Goal: Transaction & Acquisition: Register for event/course

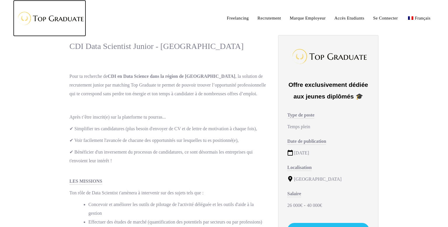
click at [51, 16] on img at bounding box center [49, 18] width 73 height 19
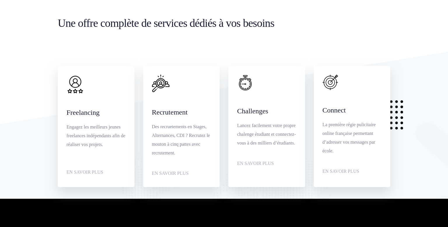
scroll to position [783, 0]
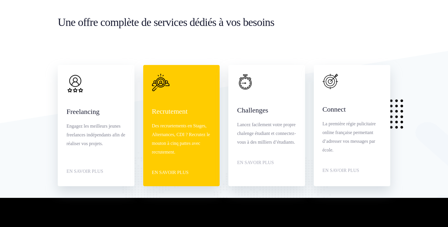
click at [172, 102] on div "Recrutement Des recruetements en Stages, Alternances, CDI ? Recrutez le mouton …" at bounding box center [181, 125] width 59 height 103
click at [184, 153] on p "Des recruetements en Stages, Alternances, CDI ? Recrutez le mouton à cinq patte…" at bounding box center [181, 139] width 59 height 35
click at [175, 170] on link "EN SAVOIR PLUS" at bounding box center [181, 169] width 59 height 18
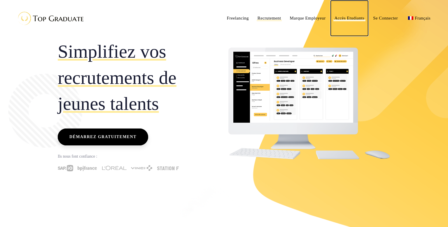
click at [355, 19] on span "Accès Etudiants" at bounding box center [350, 18] width 30 height 5
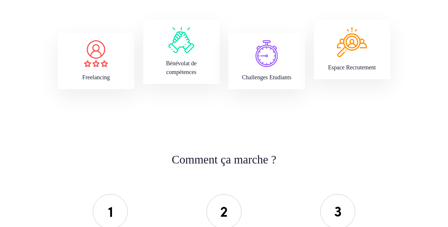
scroll to position [525, 0]
click at [353, 48] on img at bounding box center [352, 42] width 30 height 30
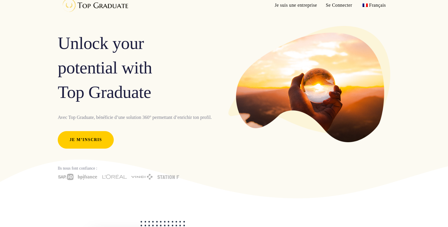
scroll to position [0, 0]
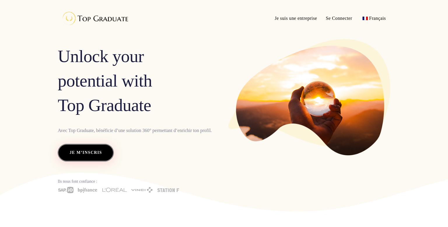
click at [89, 158] on span "Je m’inscris" at bounding box center [86, 152] width 50 height 17
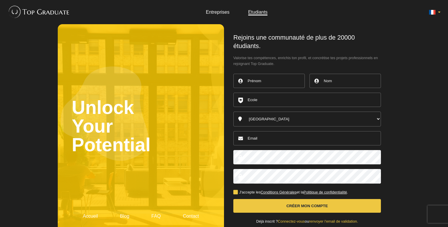
click at [267, 79] on input "text" at bounding box center [270, 81] width 72 height 14
type input "Raphaël"
type input "Grisel"
click at [266, 97] on input "text" at bounding box center [308, 100] width 148 height 14
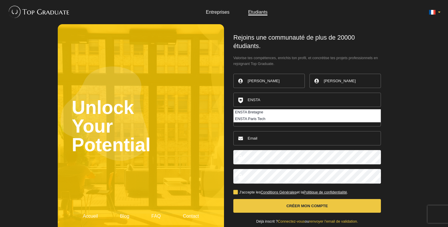
click at [257, 112] on li "ENSTA Bretagne" at bounding box center [307, 112] width 147 height 6
type input "ENSTA Bretagne"
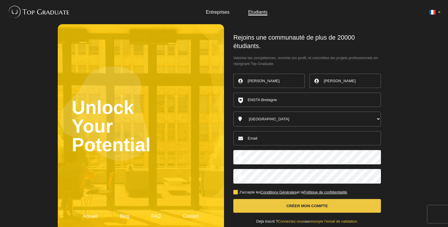
click at [234, 112] on select "Australia Belgique Canada England France Germany Ireland Italy Luxembourg Nethe…" at bounding box center [308, 119] width 148 height 15
click at [280, 140] on input "email" at bounding box center [308, 138] width 148 height 14
type input "[PERSON_NAME][EMAIL_ADDRESS][DOMAIN_NAME]"
click at [426, 162] on body "Entreprises Etudiants Unlock Your Potential Accueil Blog FAQ Contact Raphaël" at bounding box center [224, 125] width 448 height 250
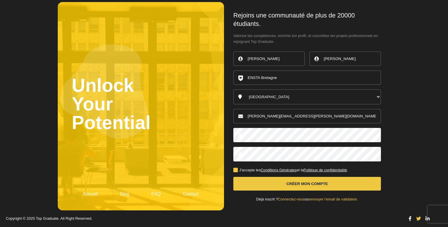
click at [303, 187] on button "Créer mon compte" at bounding box center [308, 184] width 148 height 14
click at [287, 186] on button "Créer mon compte" at bounding box center [308, 184] width 148 height 14
click at [404, 155] on body "Entreprises Etudiants Unlock Your Potential Accueil Blog FAQ Contact Raphaël" at bounding box center [224, 103] width 448 height 250
click at [236, 169] on label "J'accepte les Conditions Générales et la Politique de confidentialité ." at bounding box center [291, 171] width 115 height 4
click at [0, 0] on input "J'accepte les Conditions Générales et la Politique de confidentialité ." at bounding box center [0, 0] width 0 height 0
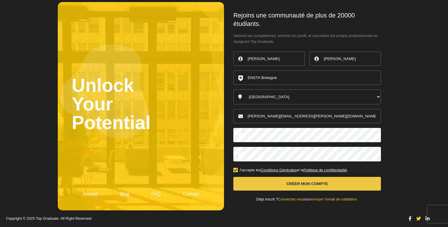
click at [286, 186] on button "Créer mon compte" at bounding box center [308, 184] width 148 height 14
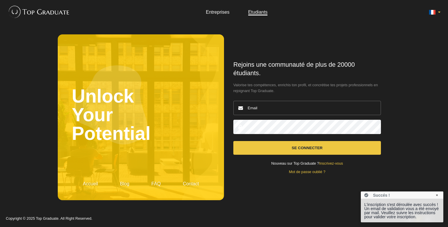
click at [308, 109] on input "email" at bounding box center [308, 108] width 148 height 14
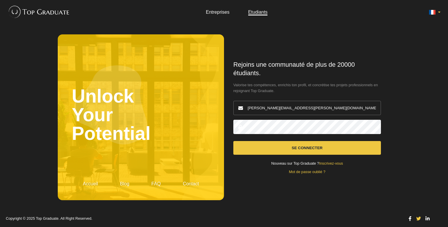
type input "[PERSON_NAME][EMAIL_ADDRESS][PERSON_NAME][DOMAIN_NAME]"
click at [316, 152] on button "Se connecter" at bounding box center [308, 148] width 148 height 14
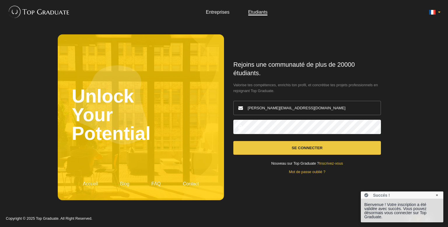
click at [295, 157] on form "Rejoins une communauté de plus de 20000 étudiants. Valorise tes compétences, en…" at bounding box center [308, 118] width 148 height 114
click at [301, 151] on button "Se connecter" at bounding box center [308, 148] width 148 height 14
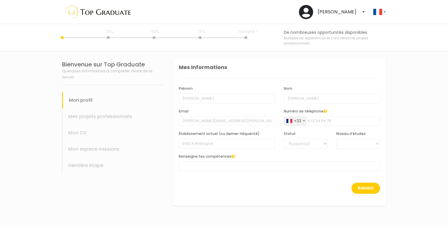
select select
click at [284, 139] on select "Étudiant(e) Jeune diplômé(e)" at bounding box center [306, 144] width 44 height 10
select select "1"
click option "Jeune diplômé(e)" at bounding box center [0, 0] width 0 height 0
click at [337, 139] on select "BAC +6 BAC +5 BAC +4 BAC +3 BAC +2 BAC +1" at bounding box center [359, 144] width 44 height 10
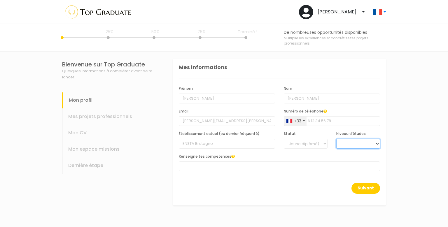
select select "5"
click option "BAC +5" at bounding box center [0, 0] width 0 height 0
click at [304, 161] on div "Renseigne tes compétences AUTRES COMMUNICATION DROIT FINANCE IT MARKETING RH SA…" at bounding box center [279, 163] width 201 height 18
click at [364, 185] on button "Suivant" at bounding box center [366, 188] width 29 height 11
click at [247, 165] on span at bounding box center [279, 167] width 201 height 10
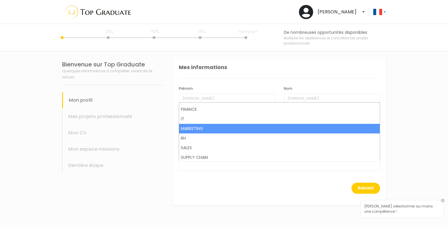
scroll to position [28, 0]
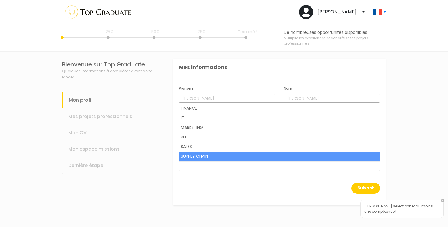
click at [209, 168] on span at bounding box center [279, 167] width 201 height 10
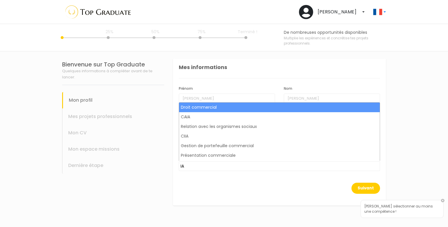
type input "I"
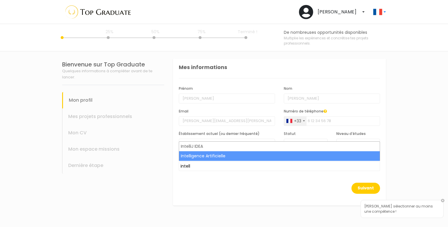
type input "intell"
select select "344"
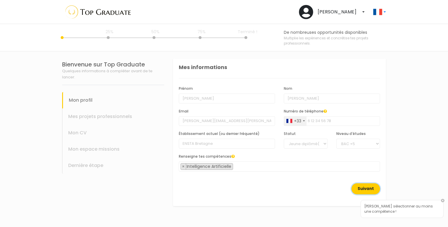
click at [373, 185] on button "Suivant" at bounding box center [366, 189] width 29 height 11
click at [81, 115] on div "Mes projets professionnels" at bounding box center [113, 117] width 102 height 16
